Goal: Task Accomplishment & Management: Manage account settings

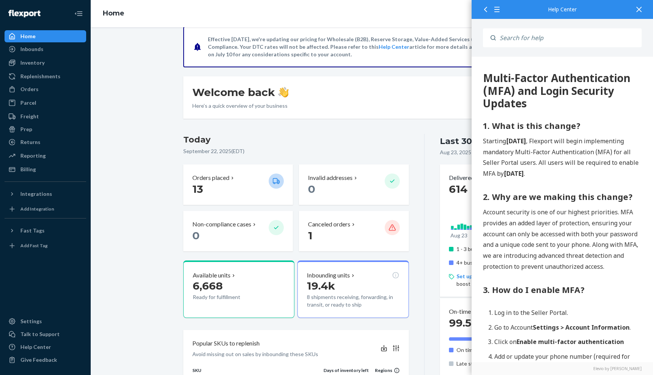
click at [346, 138] on h3 "Today" at bounding box center [295, 140] width 225 height 12
click at [37, 162] on ul "Home Inbounds Shipping Plans Problems Inventory Products Replenishments Orders …" at bounding box center [46, 102] width 82 height 145
click at [33, 164] on div "Billing" at bounding box center [45, 169] width 80 height 11
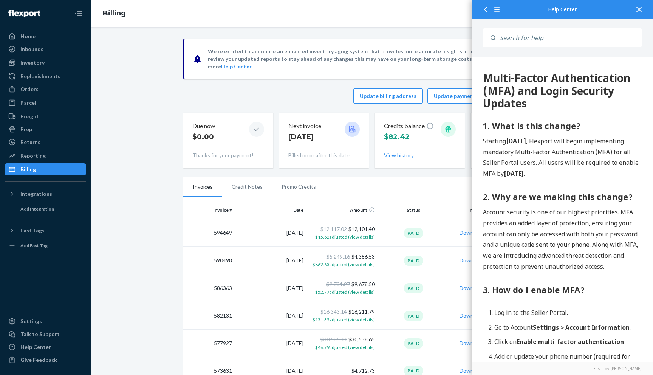
click at [636, 10] on icon at bounding box center [638, 9] width 5 height 5
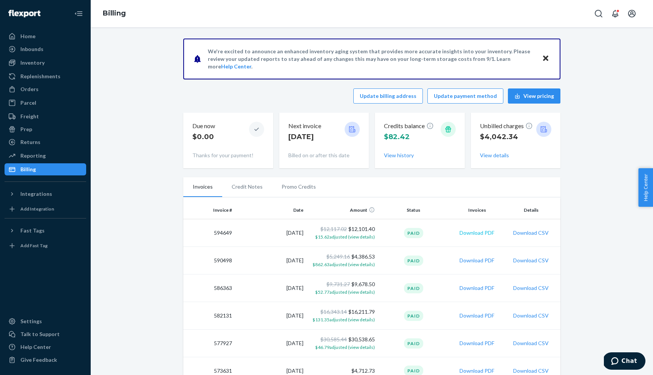
click at [478, 232] on button "Download PDF" at bounding box center [476, 233] width 35 height 8
